Goal: Register for event/course

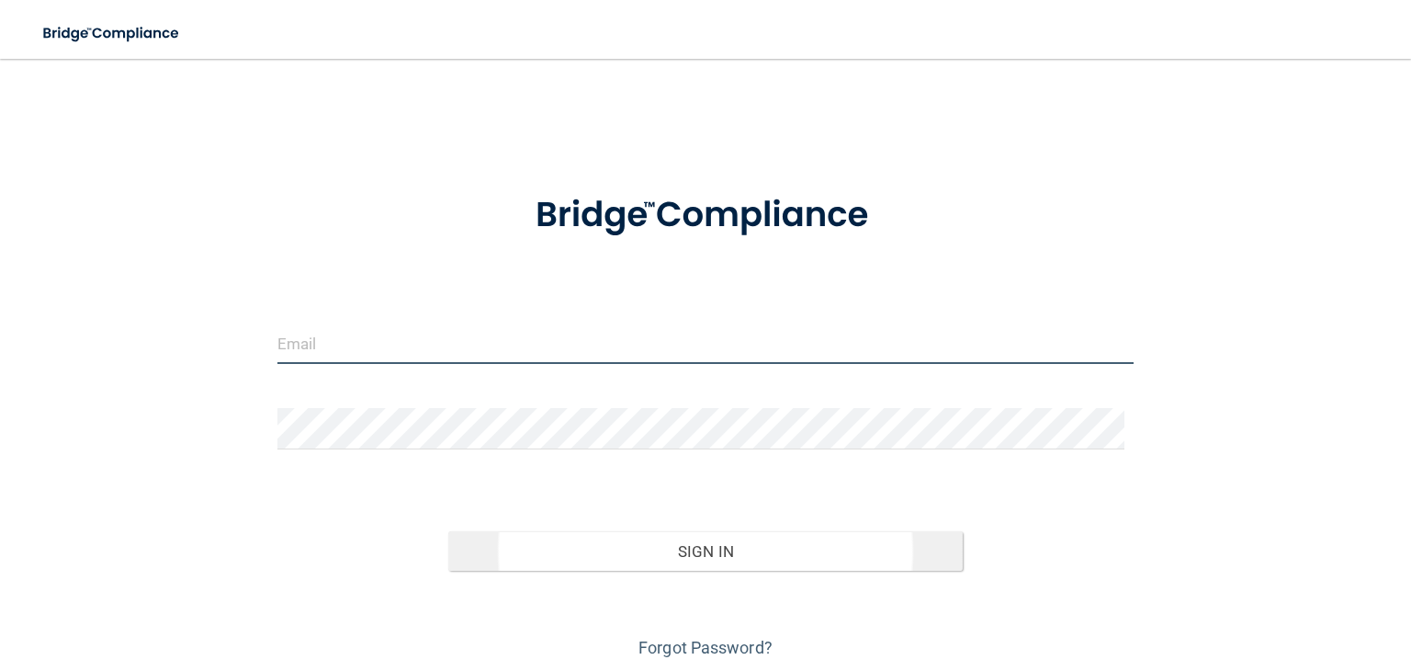
type input "[EMAIL_ADDRESS][PERSON_NAME][DOMAIN_NAME]"
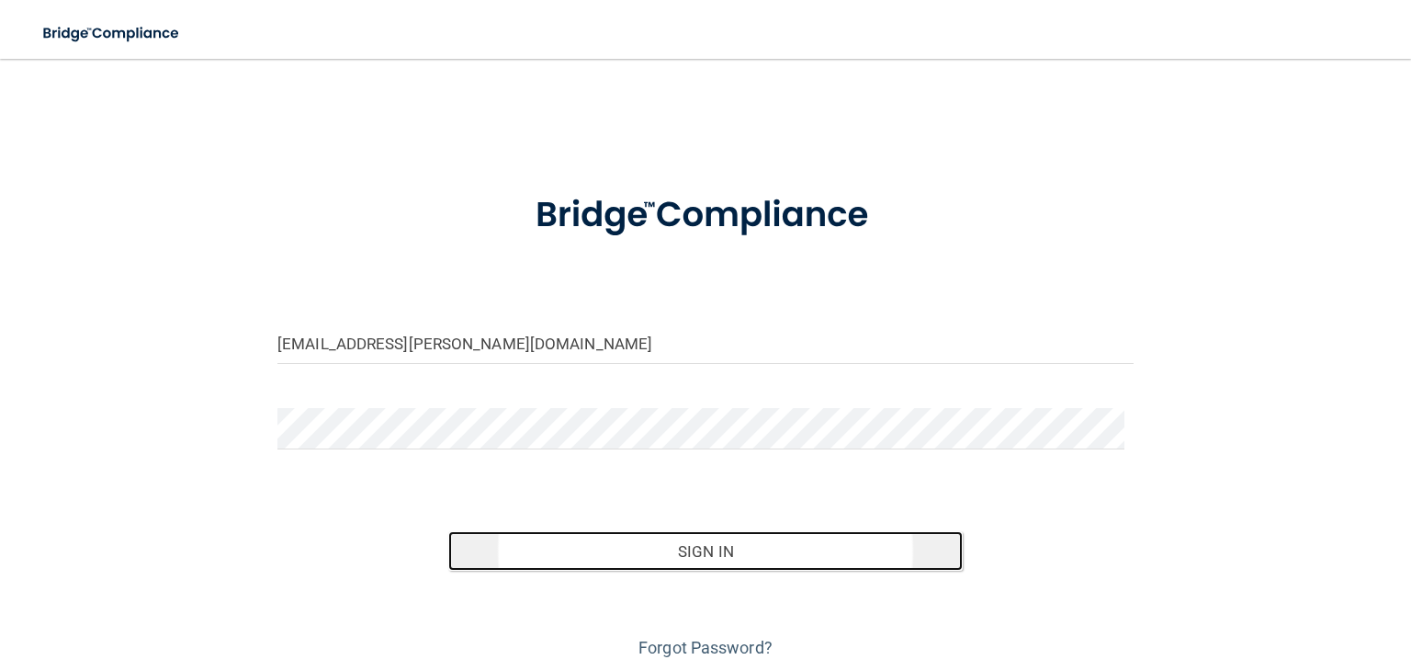
click at [705, 554] on button "Sign In" at bounding box center [704, 551] width 513 height 40
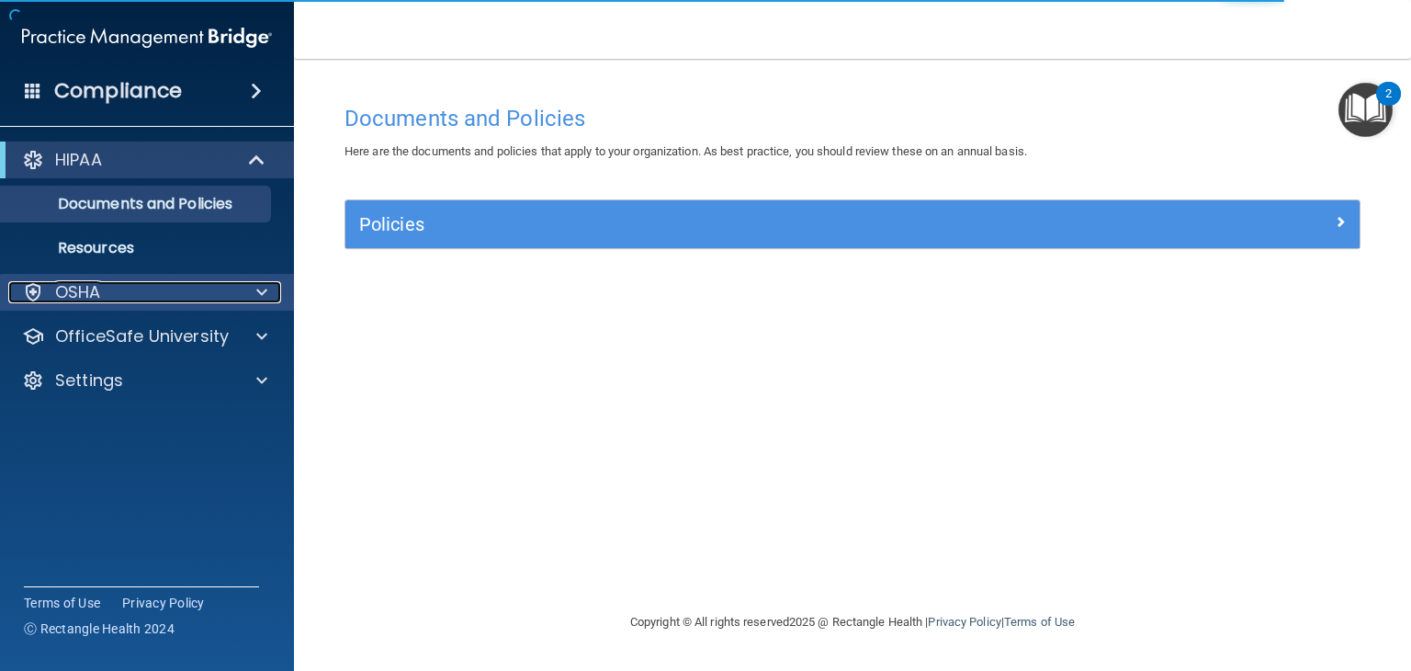
click at [73, 302] on p "OSHA" at bounding box center [78, 292] width 46 height 22
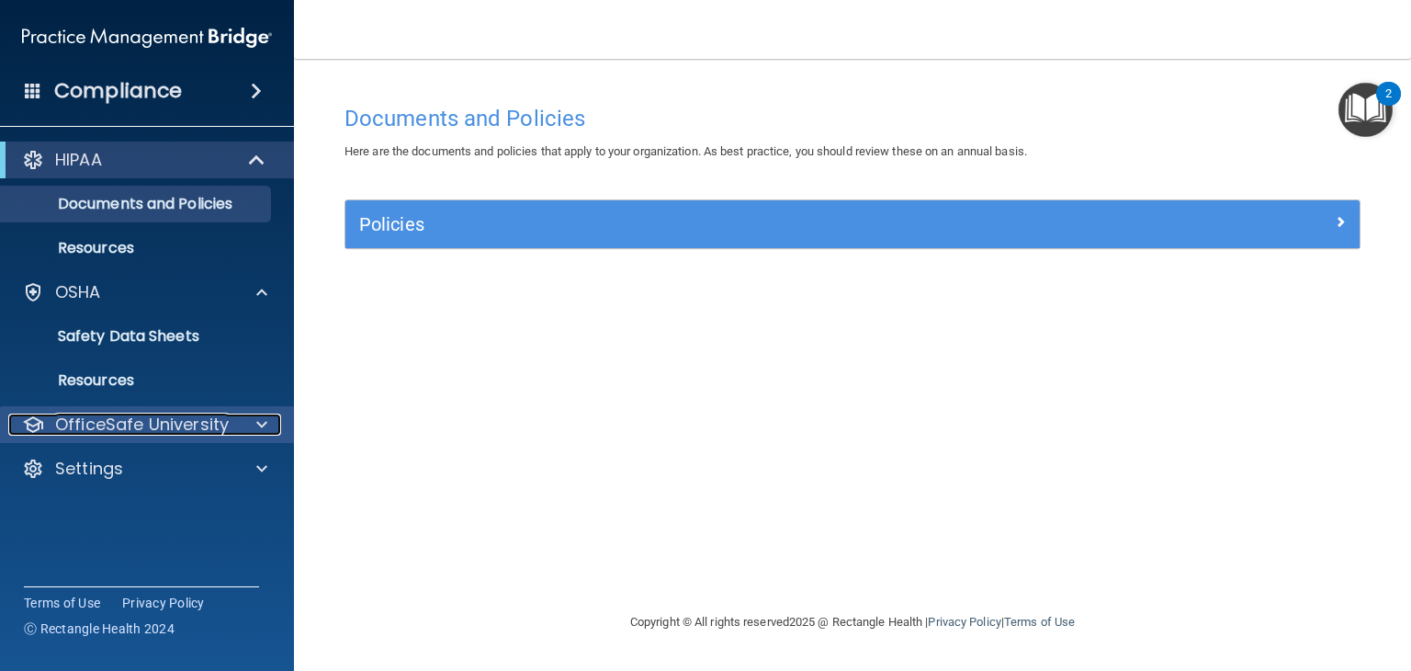
click at [81, 434] on p "OfficeSafe University" at bounding box center [142, 424] width 174 height 22
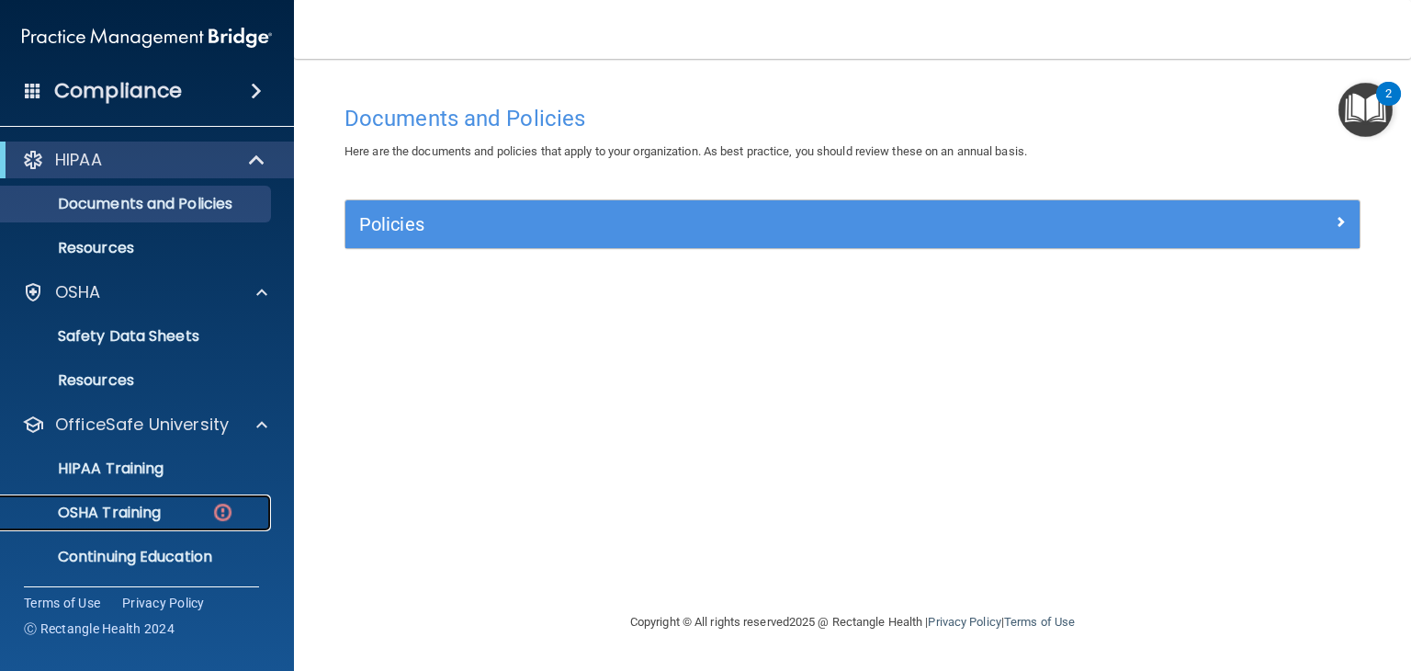
click at [94, 512] on p "OSHA Training" at bounding box center [86, 512] width 149 height 18
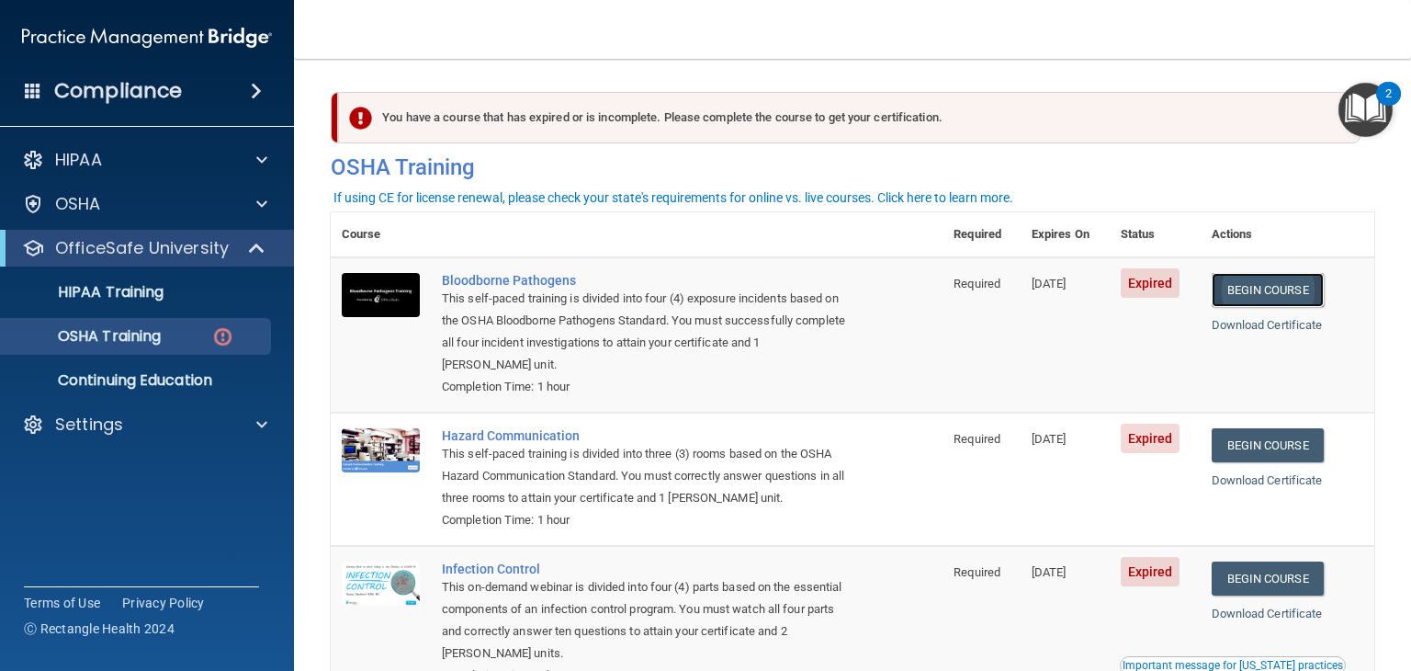
click at [1250, 292] on link "Begin Course" at bounding box center [1268, 290] width 112 height 34
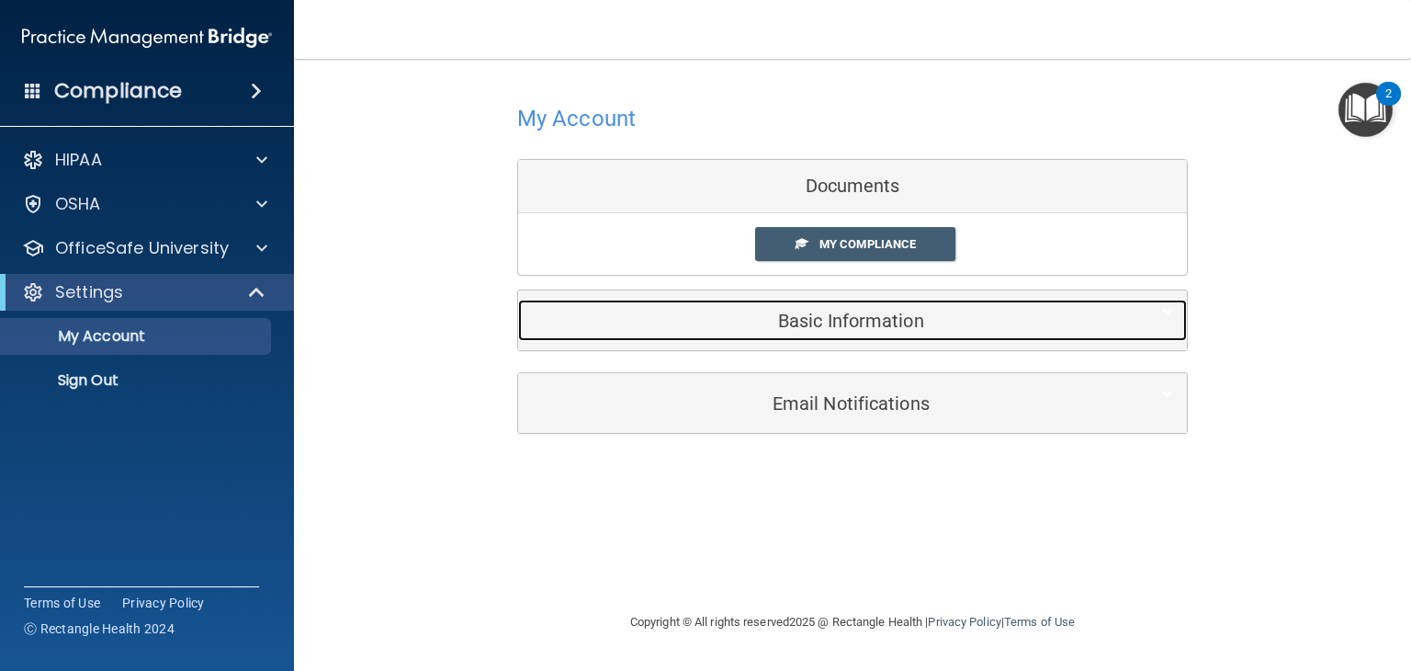
click at [860, 328] on h5 "Basic Information" at bounding box center [824, 320] width 585 height 20
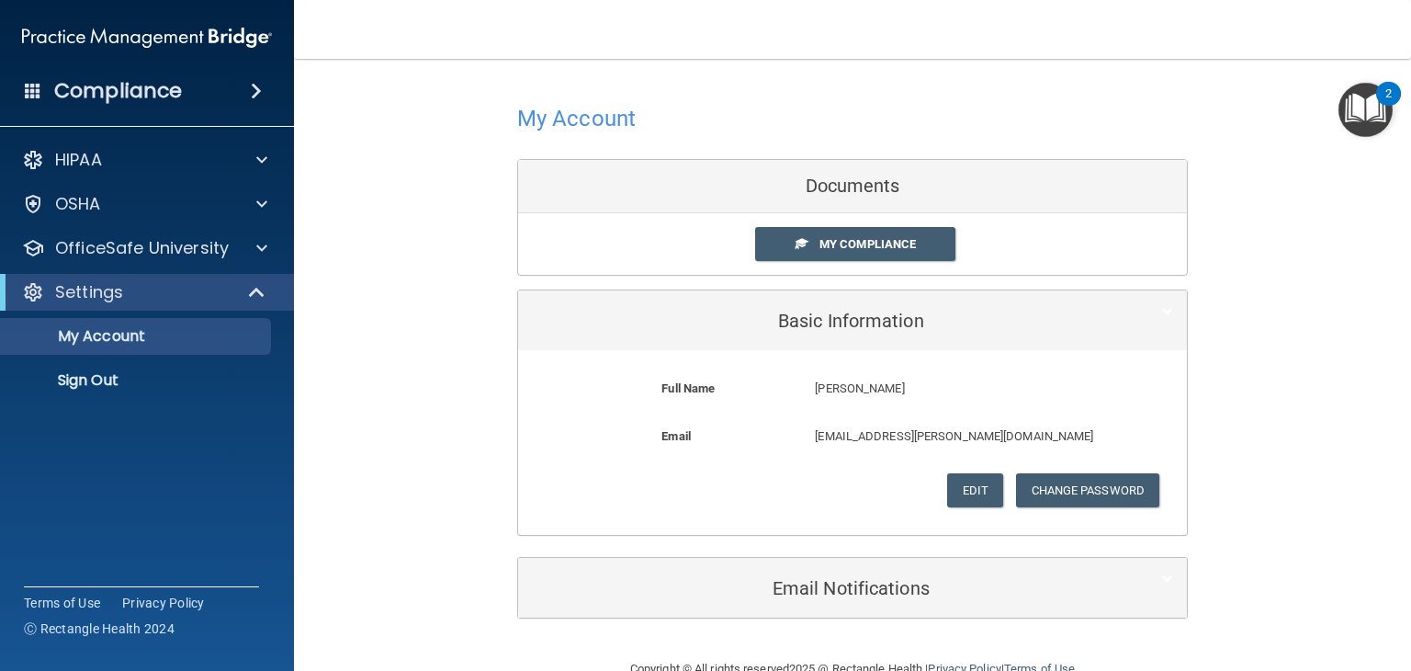
click at [1257, 324] on div "My Account Documents My Compliance My Compliance My BAA Basic Information Full …" at bounding box center [852, 358] width 1043 height 562
